Goal: Transaction & Acquisition: Book appointment/travel/reservation

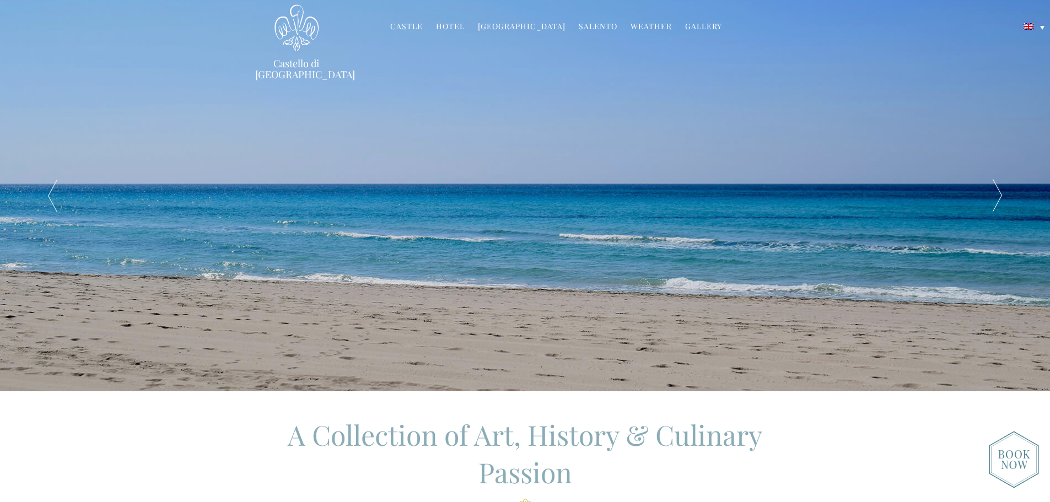
click at [455, 29] on link "Hotel" at bounding box center [450, 27] width 29 height 13
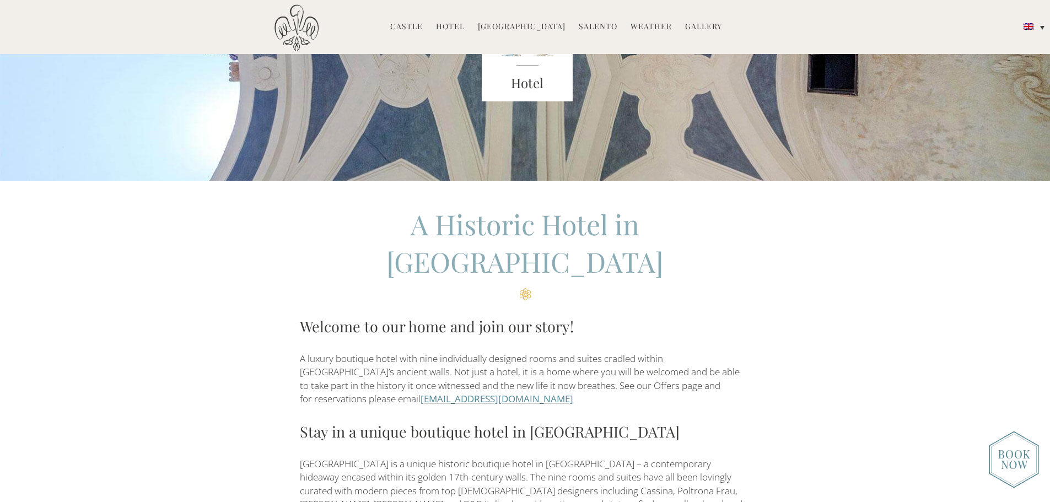
scroll to position [165, 0]
click at [1014, 465] on img at bounding box center [1014, 459] width 50 height 57
click at [453, 23] on link "Hotel" at bounding box center [450, 27] width 29 height 13
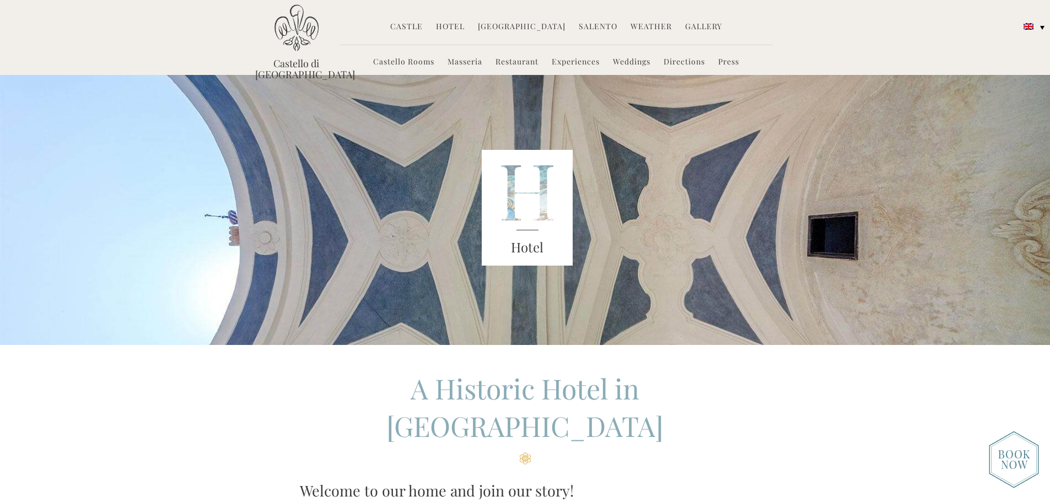
click at [407, 65] on link "Castello Rooms" at bounding box center [403, 62] width 61 height 13
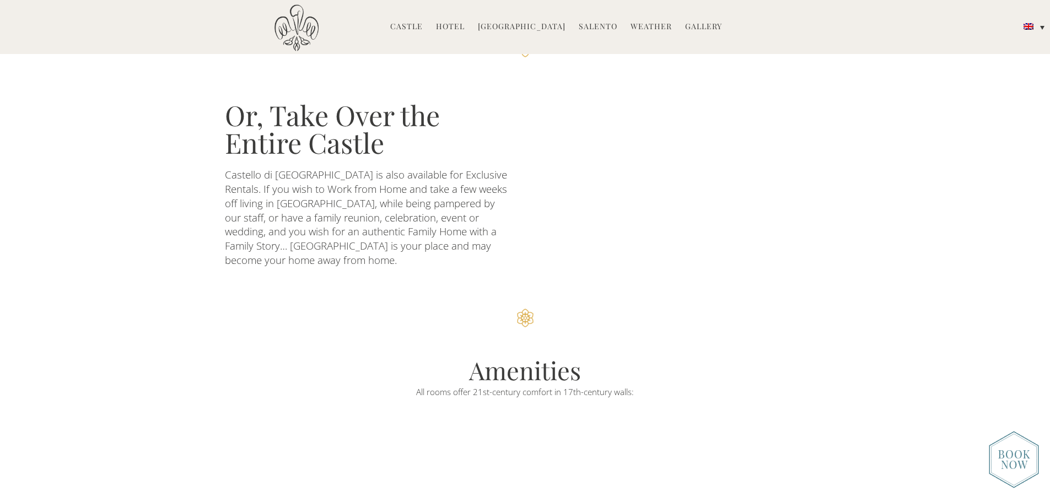
scroll to position [2371, 0]
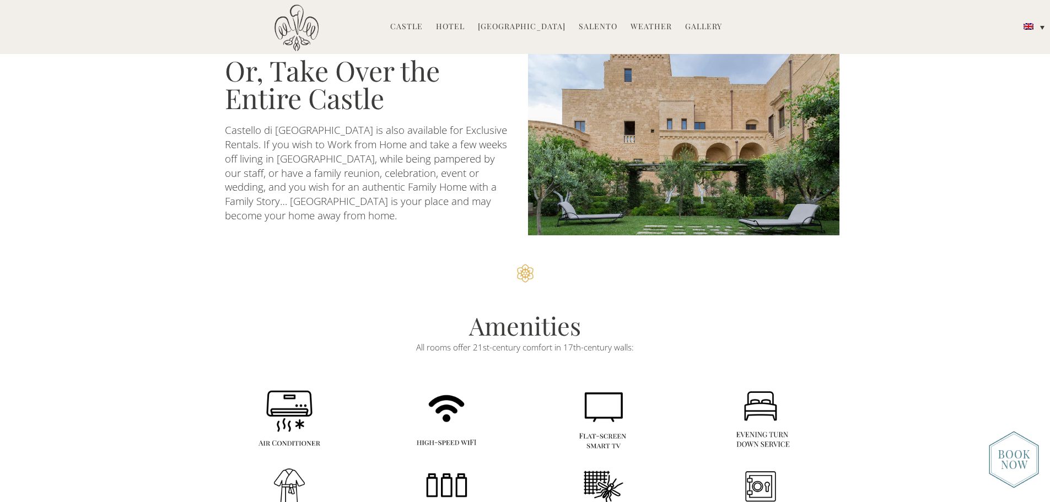
click at [886, 340] on section "Amenities All rooms offer 21st-century comfort in 17th-century walls:" at bounding box center [525, 428] width 1050 height 274
click at [1020, 471] on img at bounding box center [1014, 459] width 50 height 57
